Goal: Task Accomplishment & Management: Manage account settings

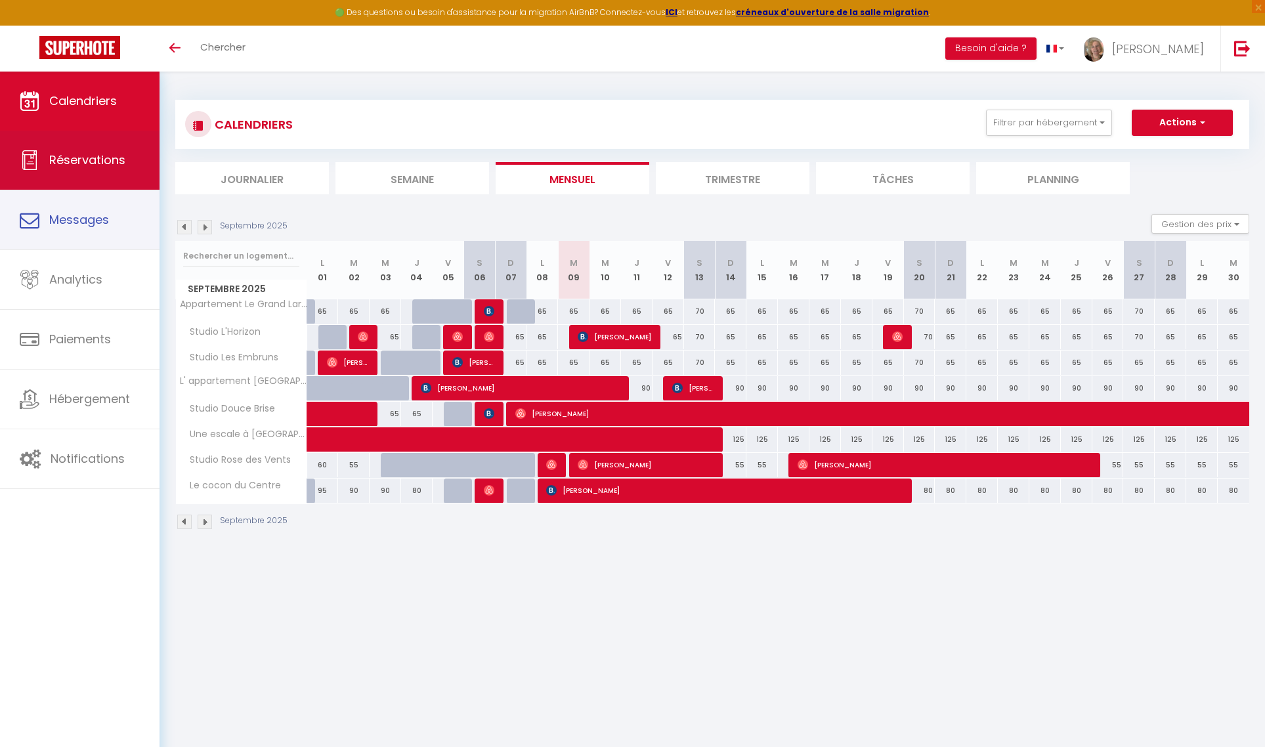
click at [75, 165] on span "Réservations" at bounding box center [87, 160] width 76 height 16
select select "not_cancelled"
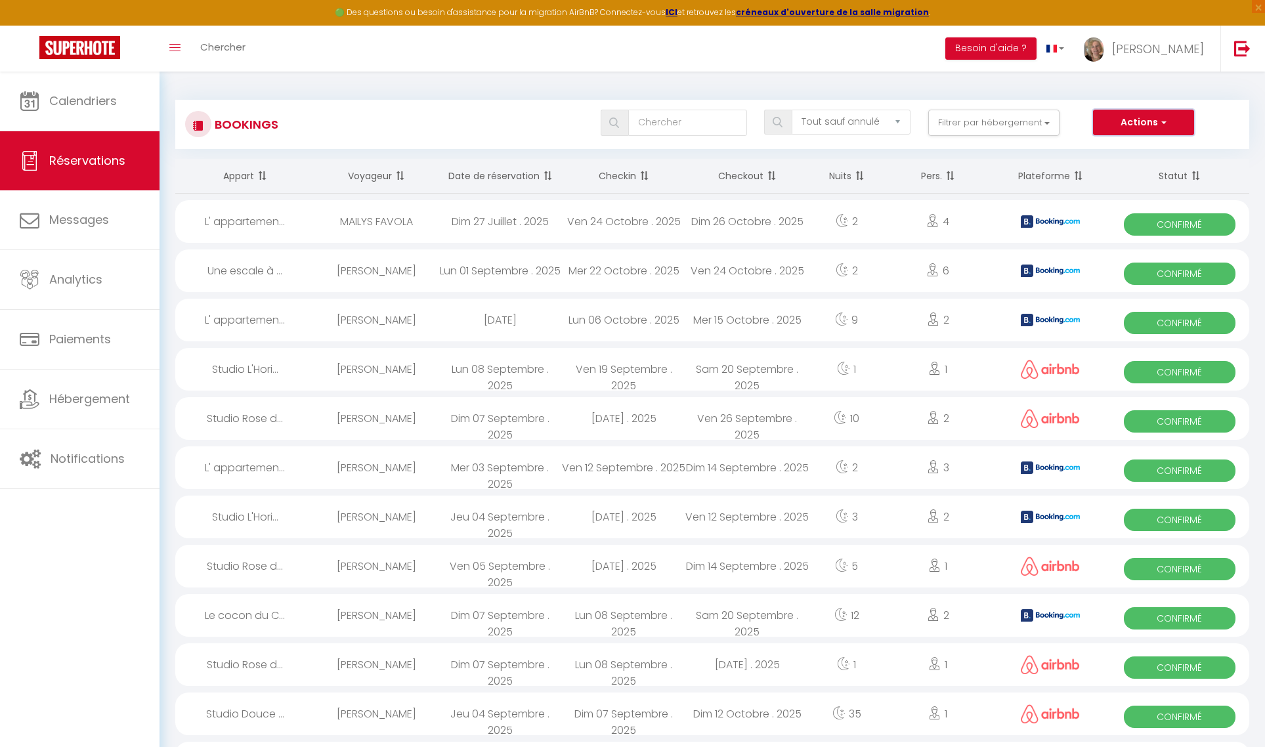
click at [1119, 121] on button "Actions" at bounding box center [1143, 123] width 101 height 26
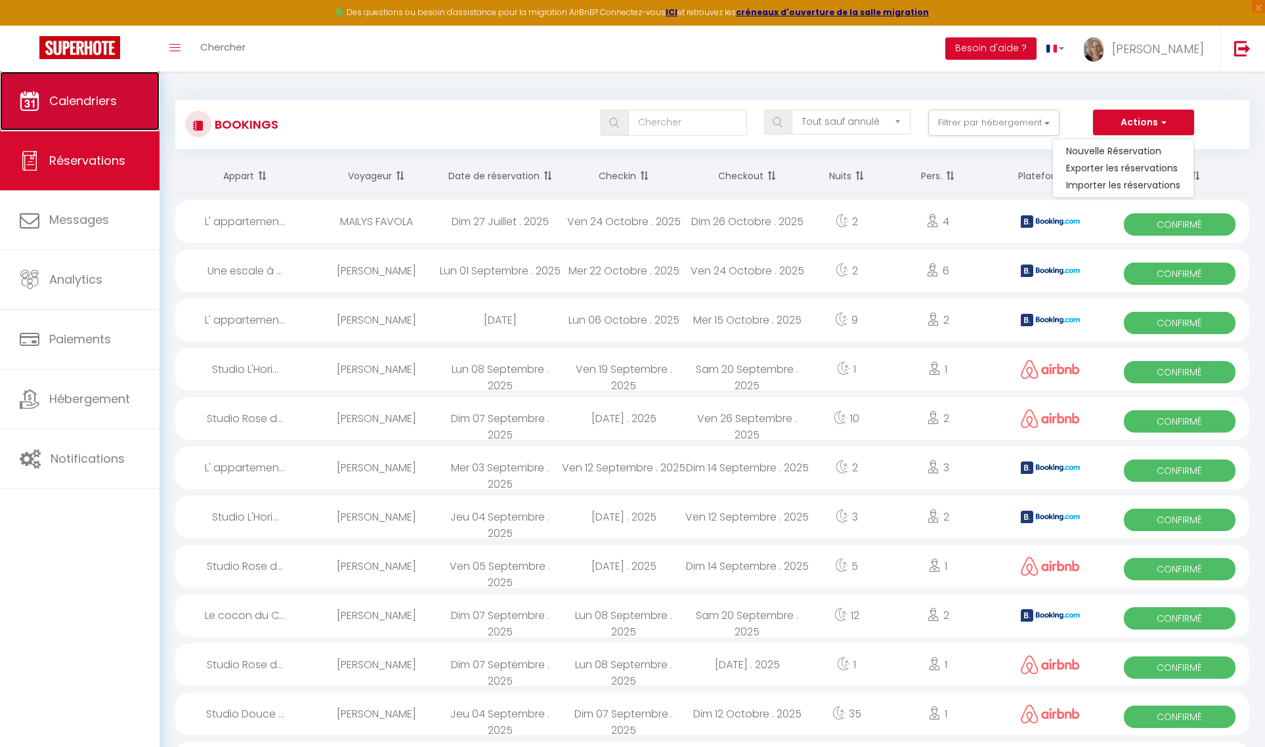
click at [79, 110] on link "Calendriers" at bounding box center [80, 101] width 160 height 59
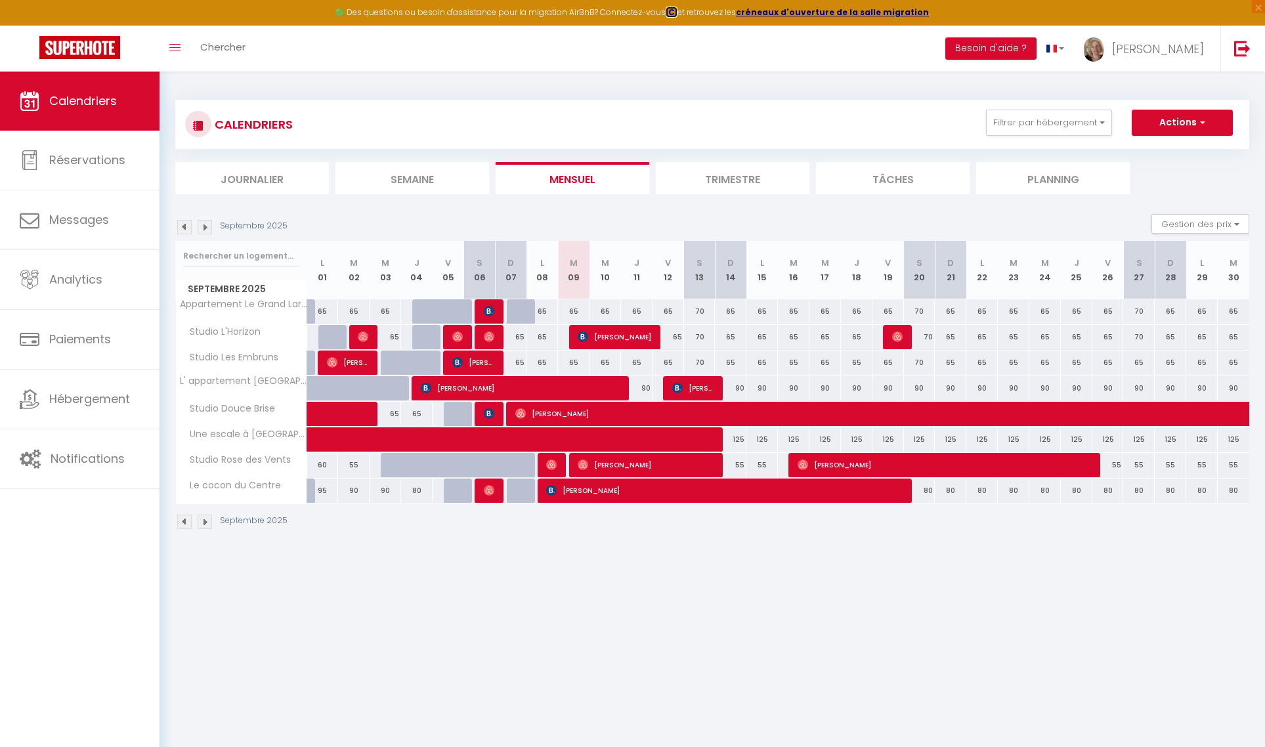
click at [677, 14] on strong "ICI" at bounding box center [672, 12] width 12 height 11
click at [1016, 52] on button "Besoin d'aide ?" at bounding box center [990, 48] width 91 height 22
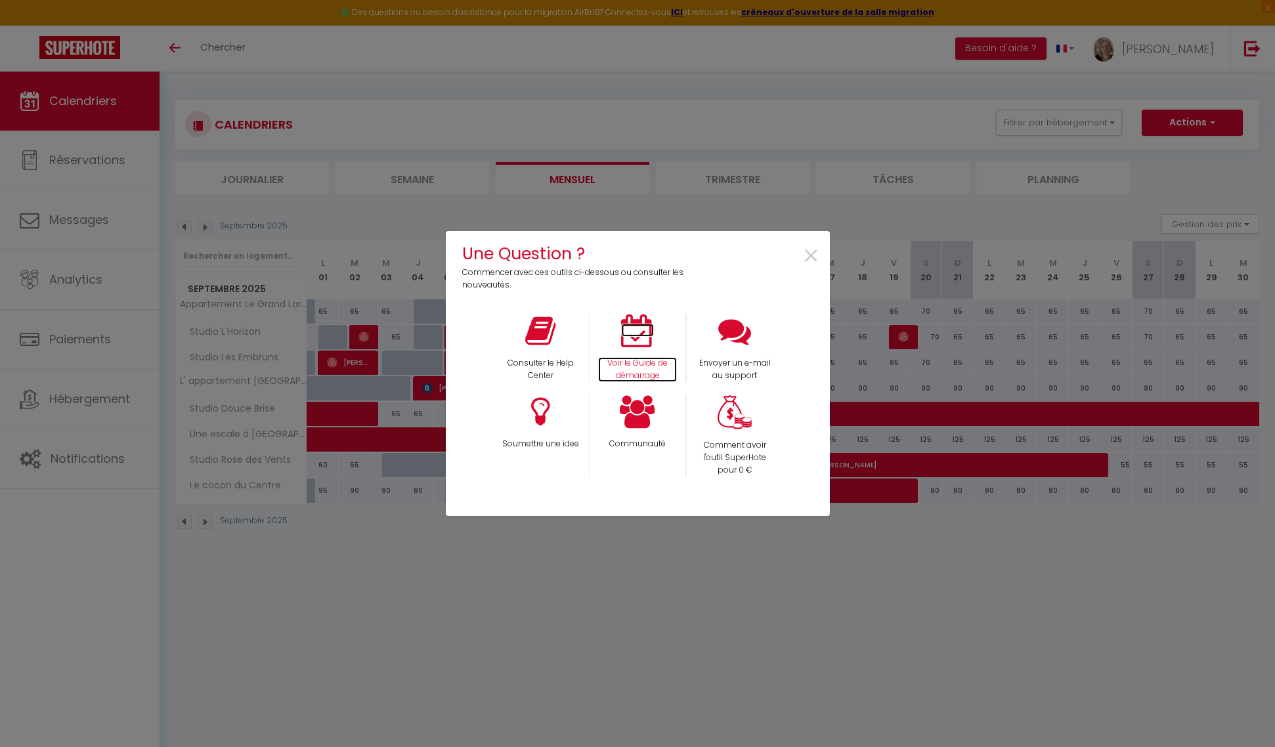
click at [632, 336] on icon at bounding box center [637, 330] width 33 height 33
click at [810, 249] on span "×" at bounding box center [811, 256] width 18 height 41
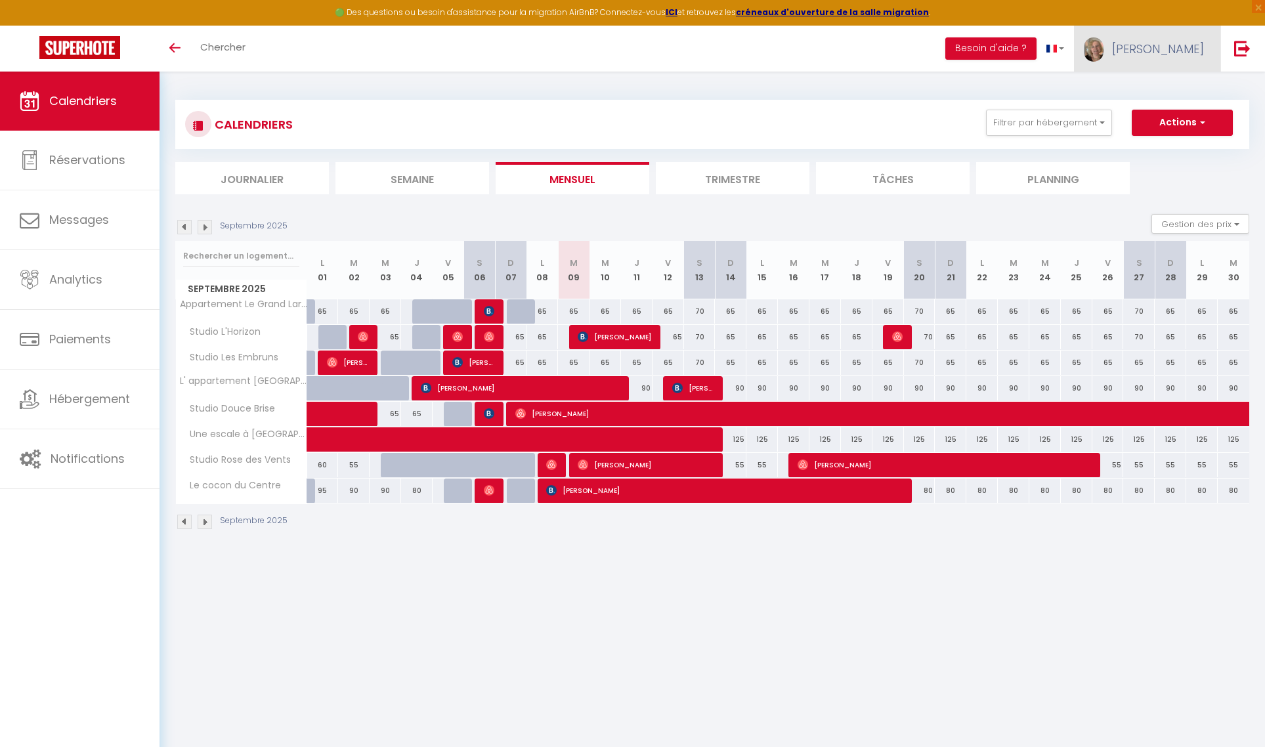
click at [1194, 47] on span "[PERSON_NAME]" at bounding box center [1158, 49] width 92 height 16
click at [1177, 91] on link "Paramètres" at bounding box center [1167, 91] width 97 height 22
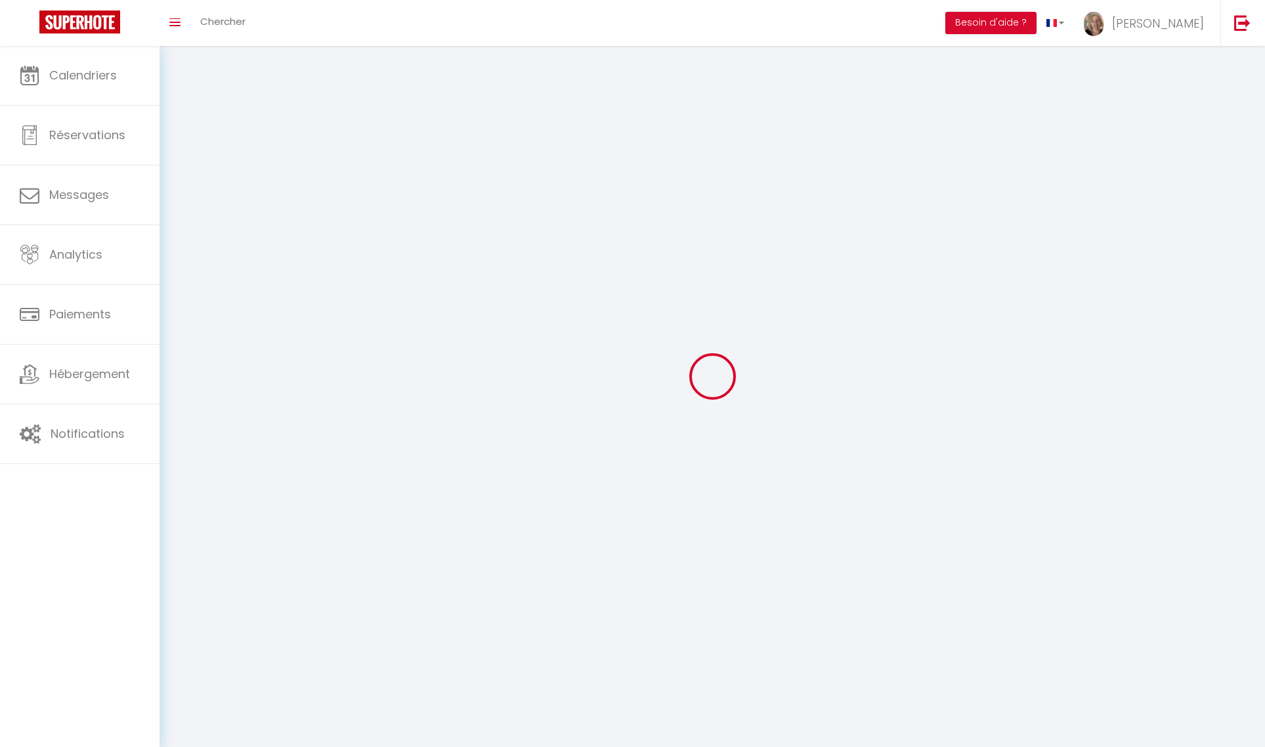
type input "[PERSON_NAME]"
type input "Monier"
type input "0762219814"
type input "[STREET_ADDRESS]"
type input "59240"
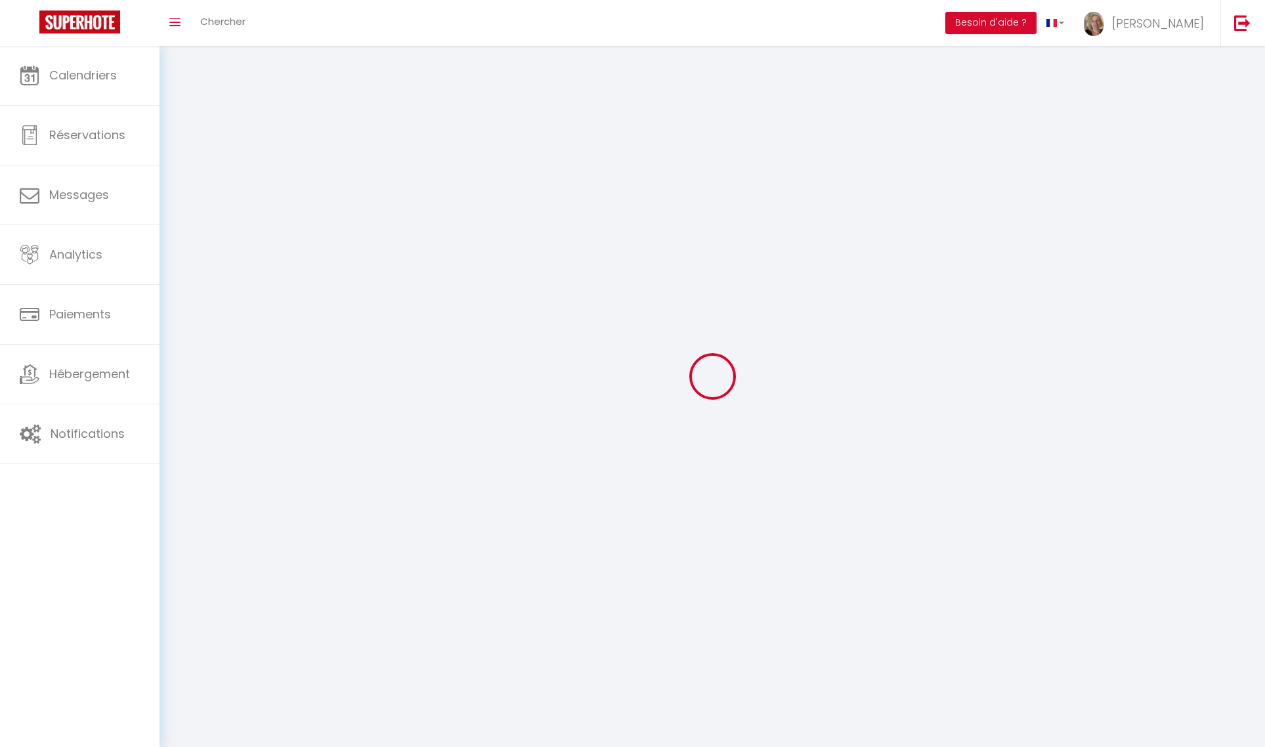
type input "[GEOGRAPHIC_DATA]"
type input "aZn6fRfEndHdtjExzBBU6fEE8"
type input "fUqmFj15964ZdlnncRCAzFFNC"
select select "1"
select select "28"
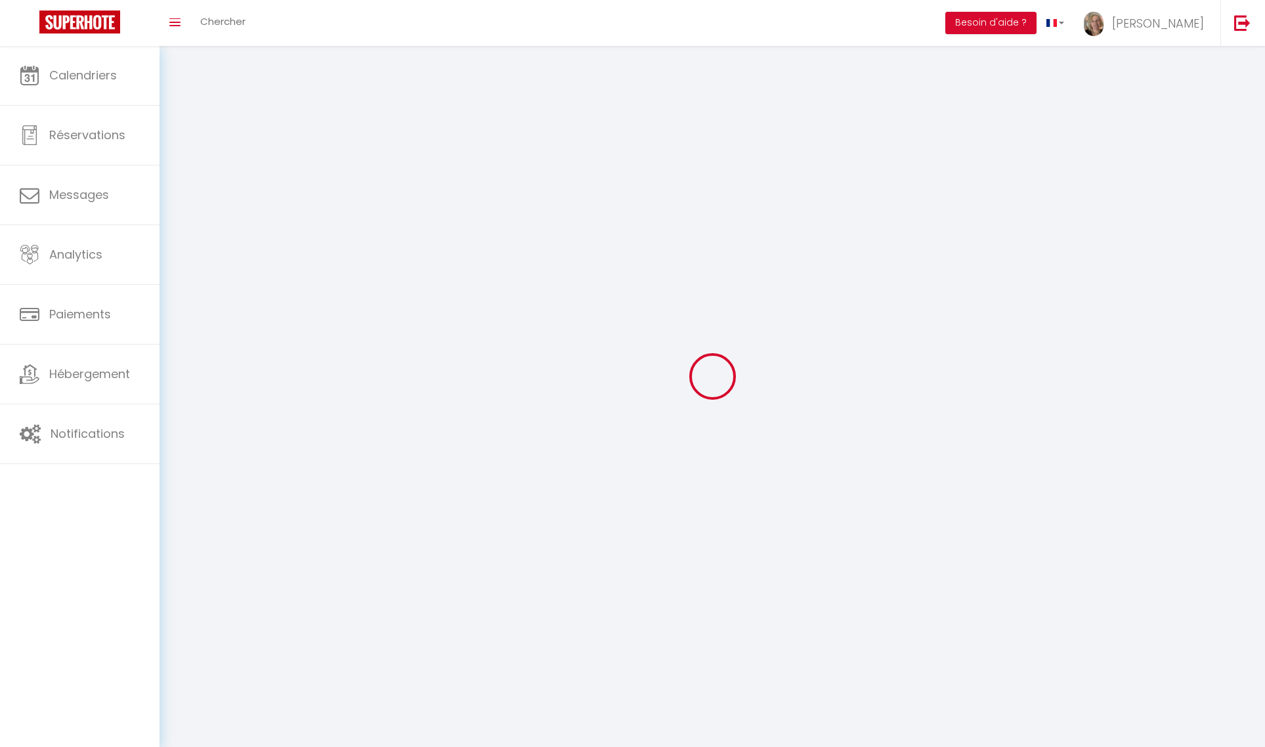
select select "fr"
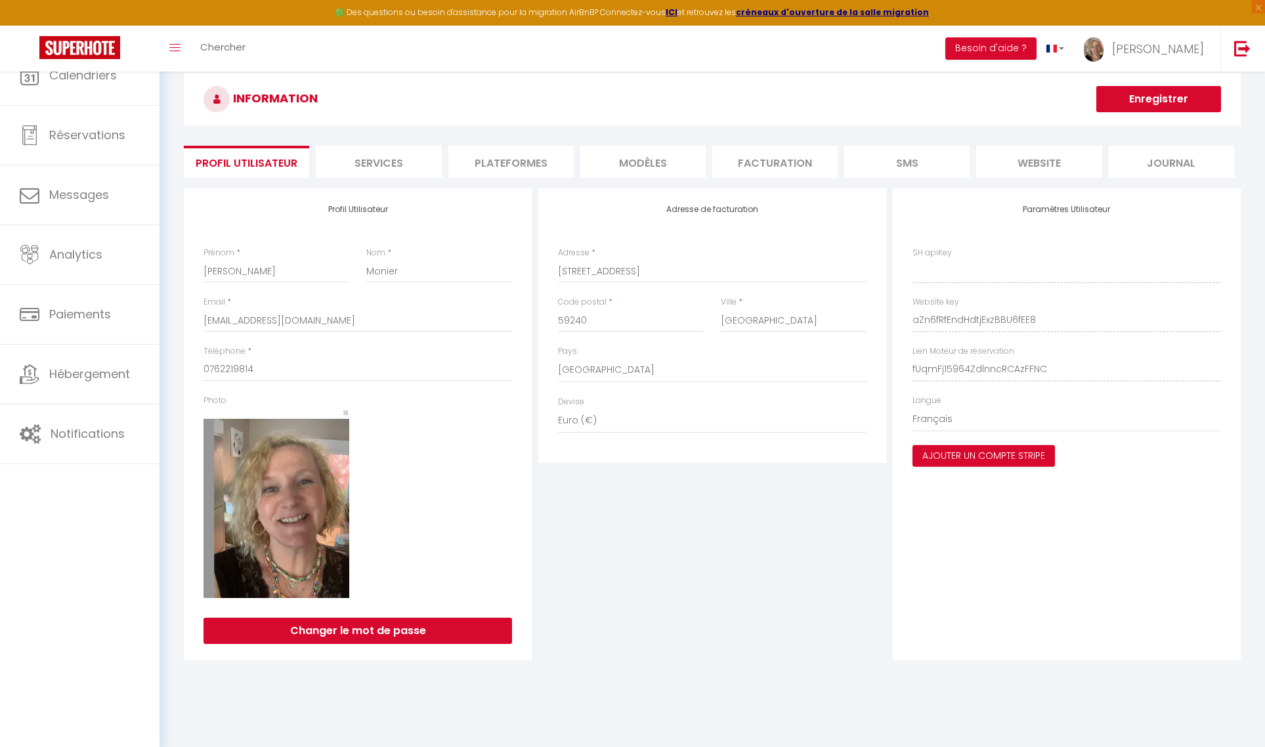
type input "aZn6fRfEndHdtjExzBBU6fEE8"
type input "fUqmFj15964ZdlnncRCAzFFNC"
type input "[URL][DOMAIN_NAME]"
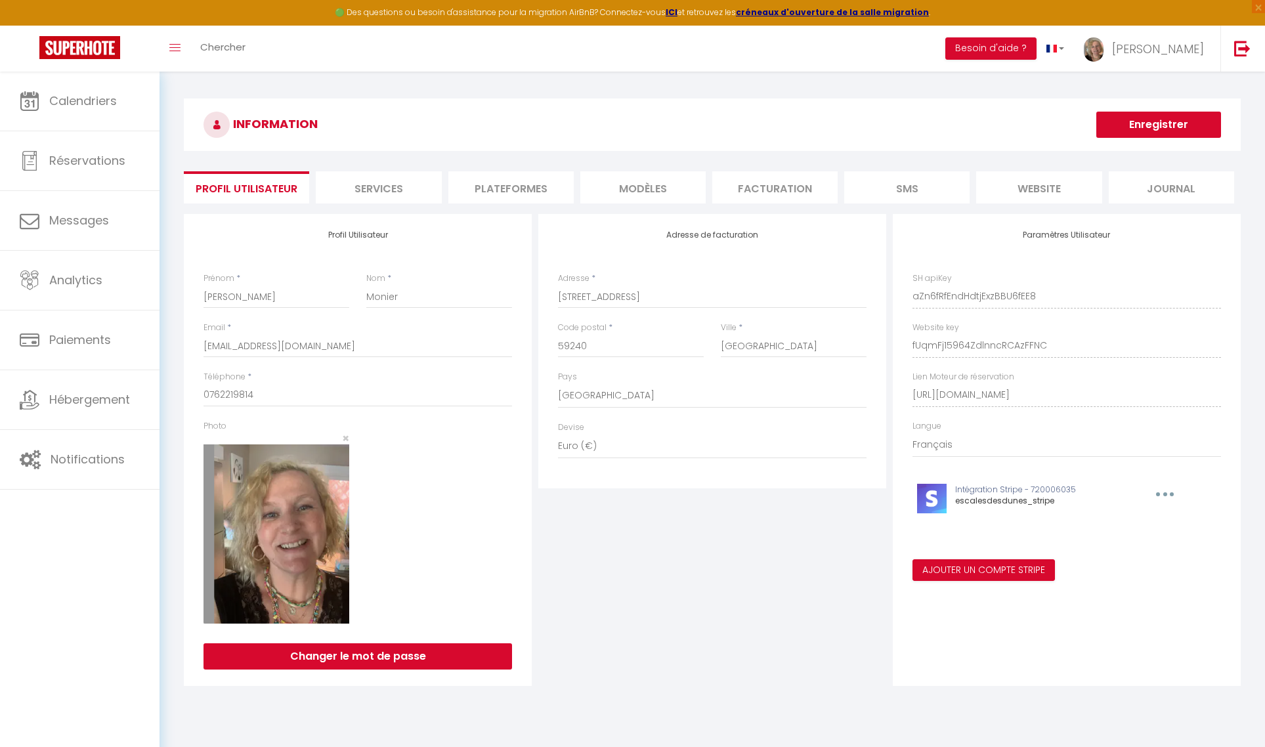
click at [513, 190] on li "Plateformes" at bounding box center [510, 187] width 125 height 32
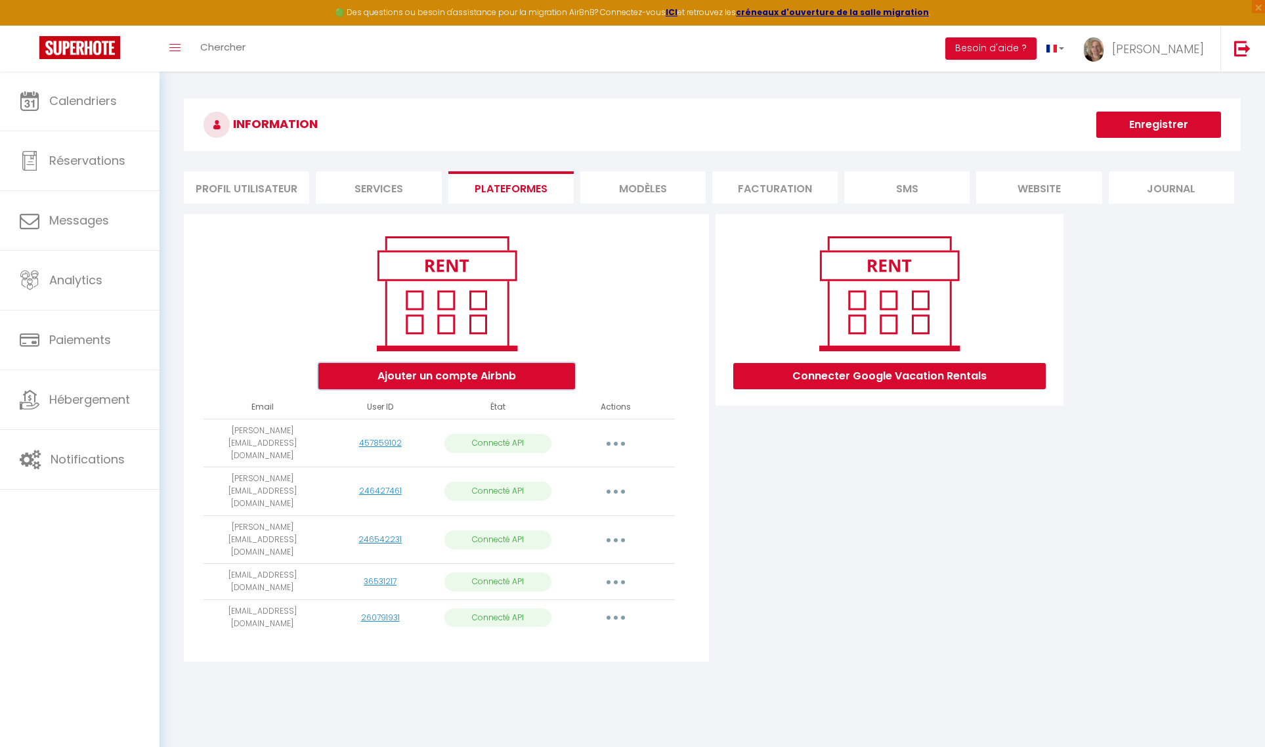
click at [412, 378] on button "Ajouter un compte Airbnb" at bounding box center [446, 376] width 257 height 26
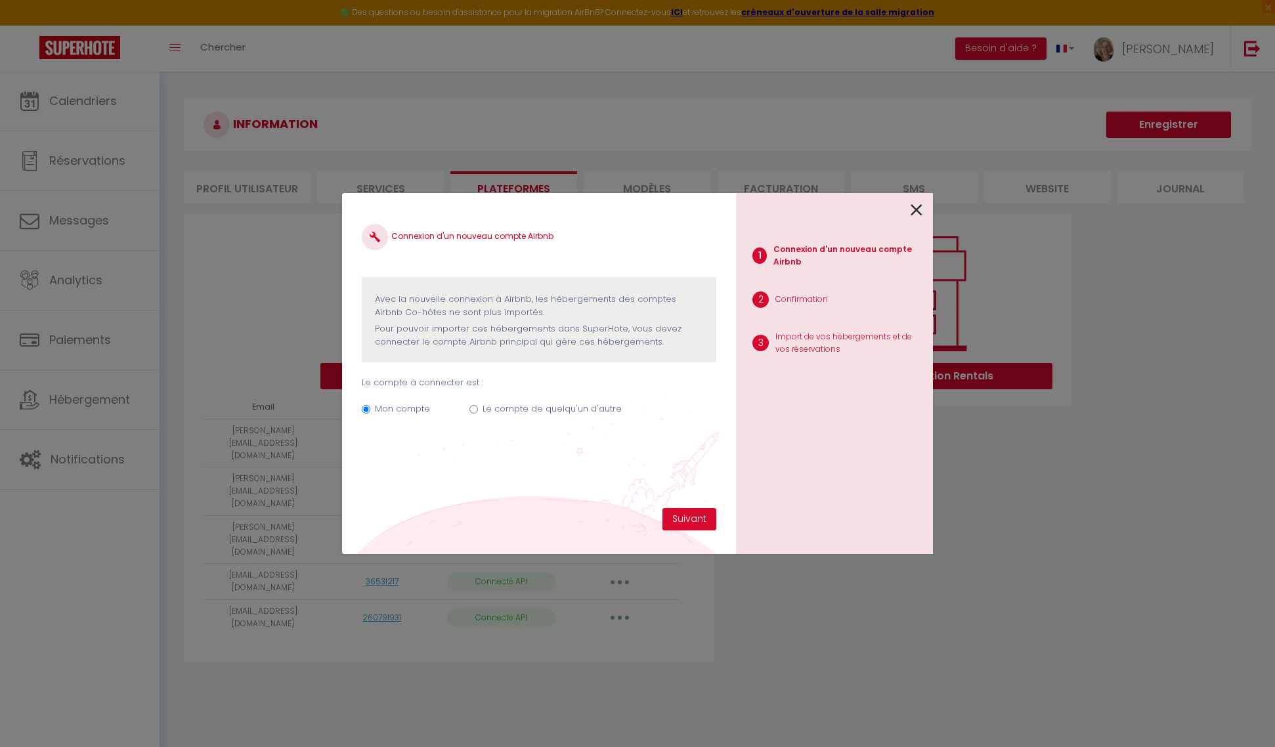
click at [472, 410] on input "Le compte de quelqu'un d'autre" at bounding box center [473, 409] width 9 height 9
radio input "true"
radio input "false"
click at [386, 454] on label "Quel est l’email du propriétaire du compte Airbnb ? Pour qu’il puisse valider l…" at bounding box center [539, 448] width 355 height 29
click at [0, 0] on input "Email connexion Airbnb" at bounding box center [0, 0] width 0 height 0
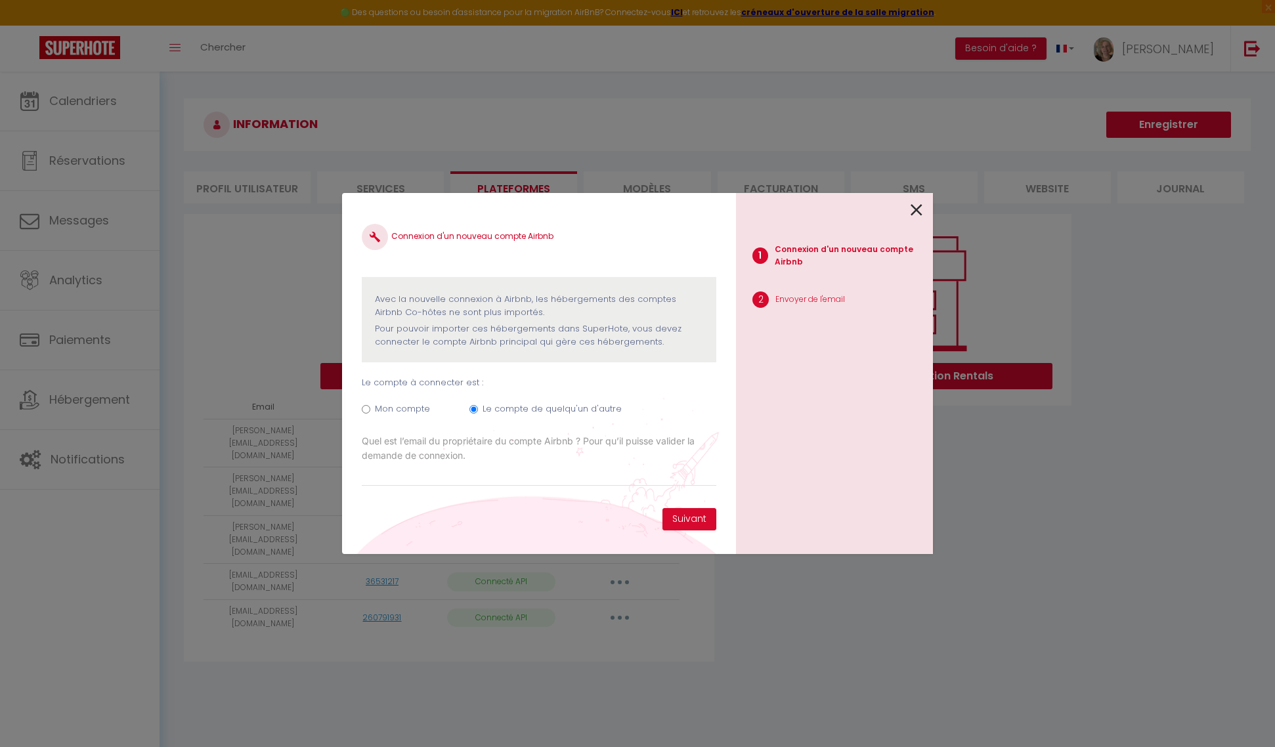
click at [401, 441] on label "Quel est l’email du propriétaire du compte Airbnb ? Pour qu’il puisse valider l…" at bounding box center [539, 448] width 355 height 29
click at [0, 0] on input "Email connexion Airbnb" at bounding box center [0, 0] width 0 height 0
click at [372, 473] on input "Email connexion Airbnb" at bounding box center [539, 475] width 355 height 24
type input "[EMAIL_ADDRESS][DOMAIN_NAME]"
click at [687, 517] on button "Suivant" at bounding box center [689, 519] width 54 height 22
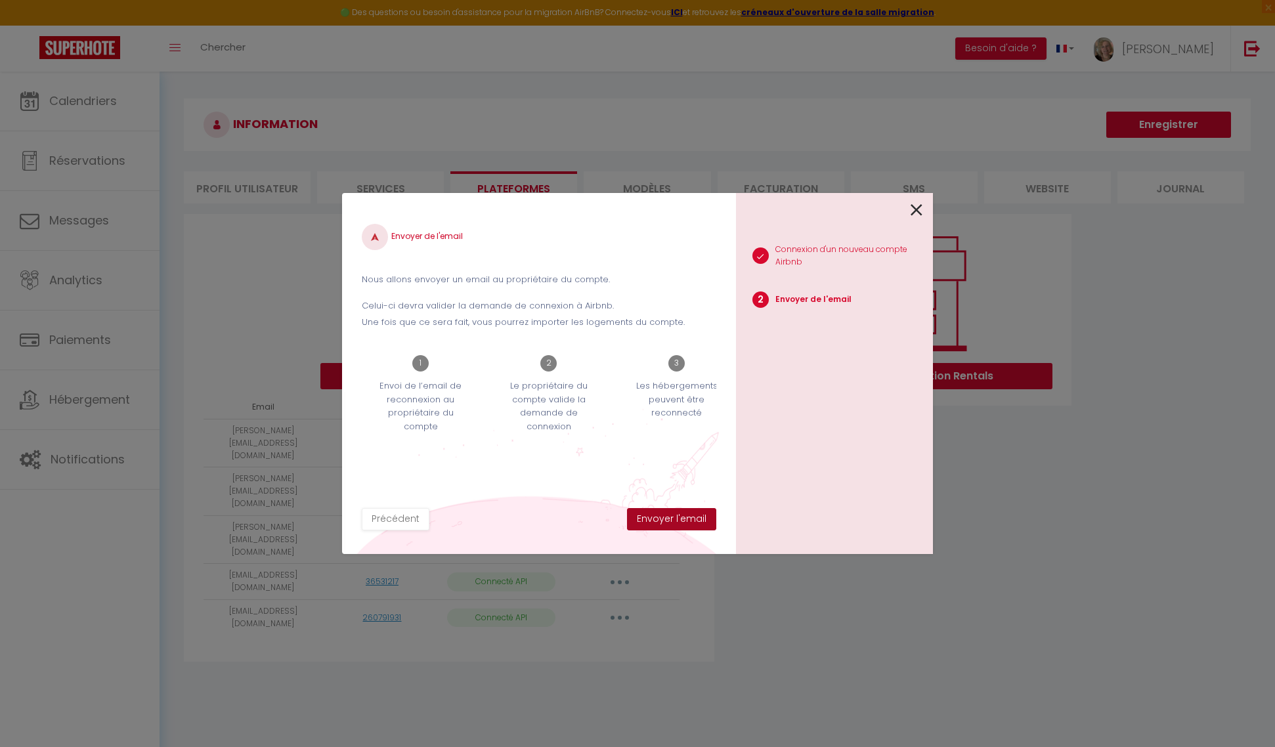
click at [684, 517] on button "Envoyer l'email" at bounding box center [671, 519] width 89 height 22
